Goal: Find specific page/section: Locate a particular part of the current website

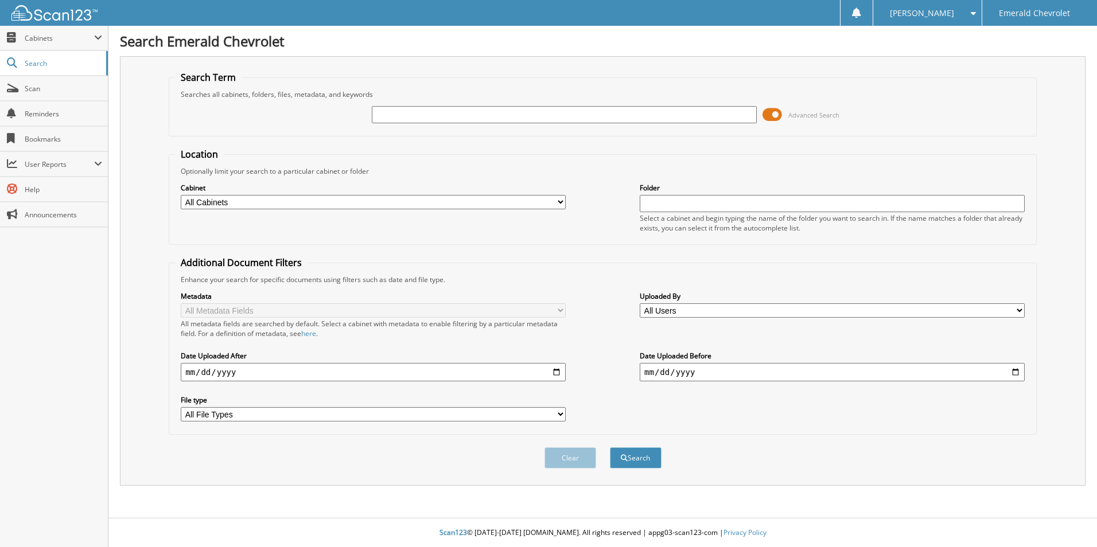
click at [462, 111] on input "text" at bounding box center [564, 114] width 385 height 17
type input "58533"
click at [610, 447] on button "Search" at bounding box center [636, 457] width 52 height 21
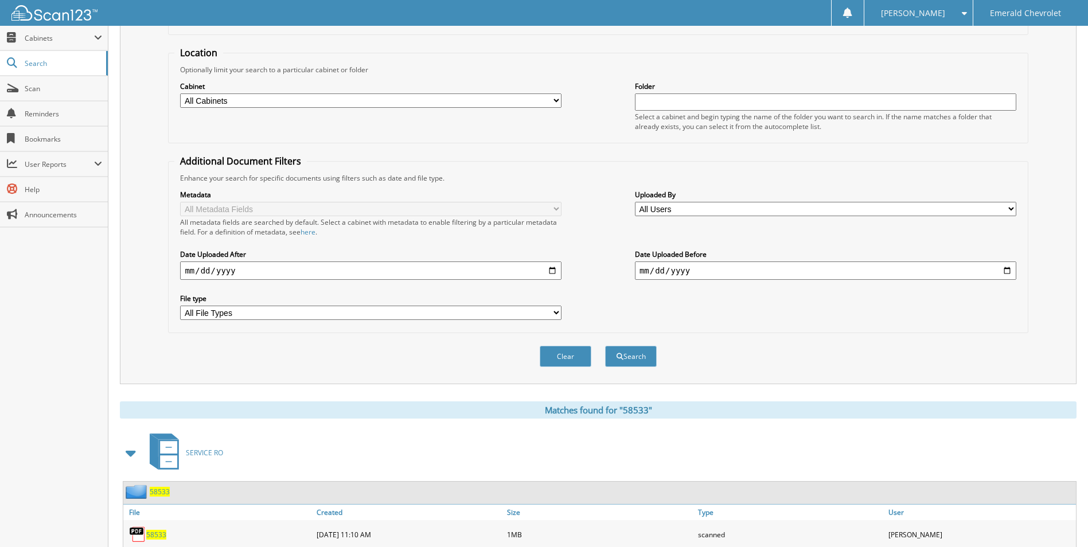
scroll to position [164, 0]
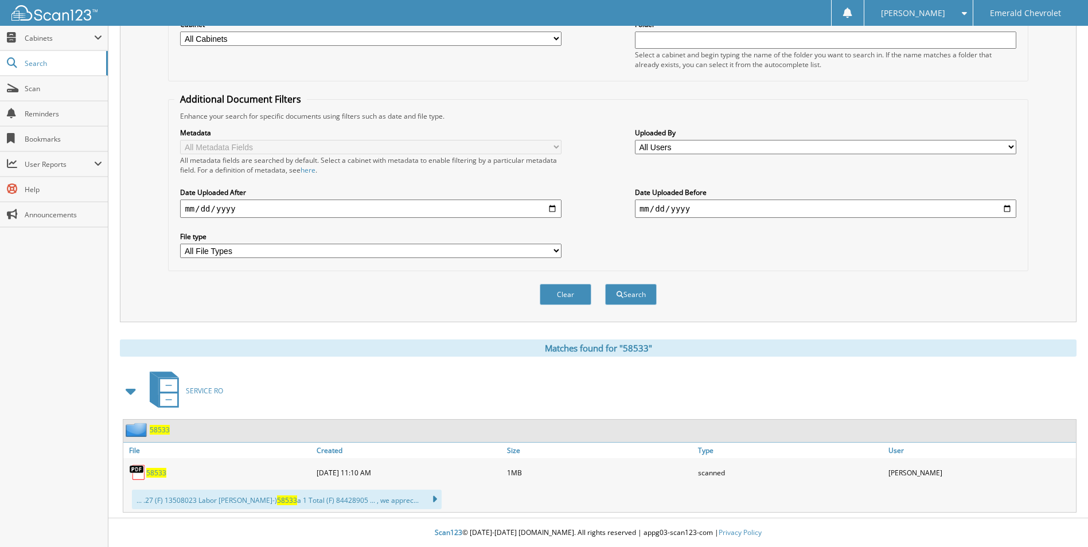
click at [154, 474] on span "58533" at bounding box center [156, 473] width 20 height 10
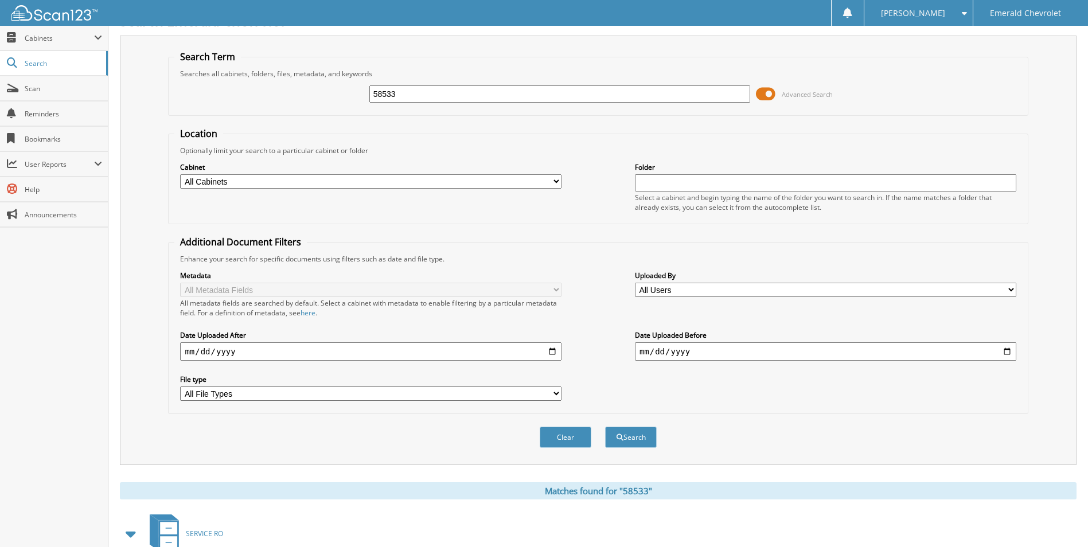
scroll to position [0, 0]
